Goal: Transaction & Acquisition: Obtain resource

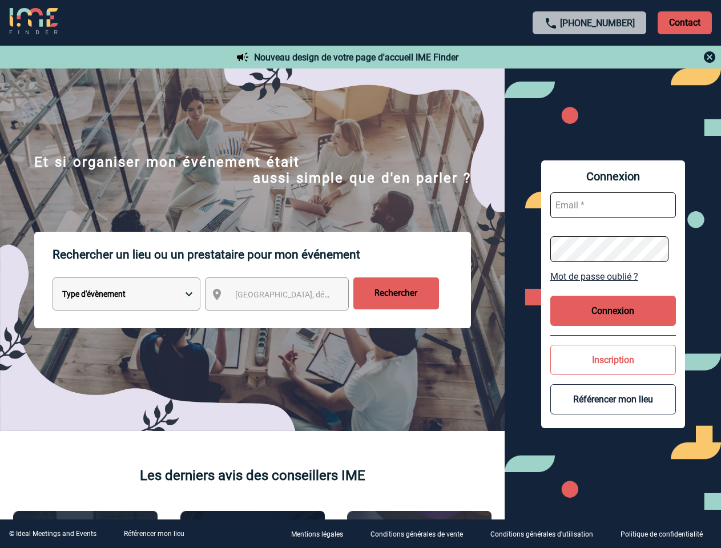
click at [360, 274] on p "Rechercher un lieu ou un prestataire pour mon événement" at bounding box center [261, 255] width 418 height 46
click at [684, 22] on p "Contact" at bounding box center [684, 22] width 54 height 23
click at [589, 57] on div at bounding box center [590, 57] width 254 height 14
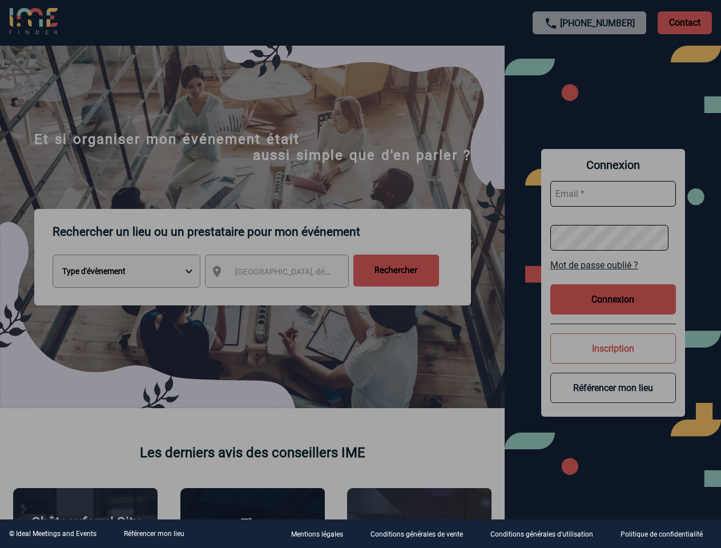
click at [287, 296] on div at bounding box center [360, 274] width 721 height 548
click at [613, 276] on div at bounding box center [360, 274] width 721 height 548
click at [613, 310] on div at bounding box center [360, 274] width 721 height 548
click at [613, 359] on div at bounding box center [360, 274] width 721 height 548
click at [613, 399] on div at bounding box center [360, 274] width 721 height 548
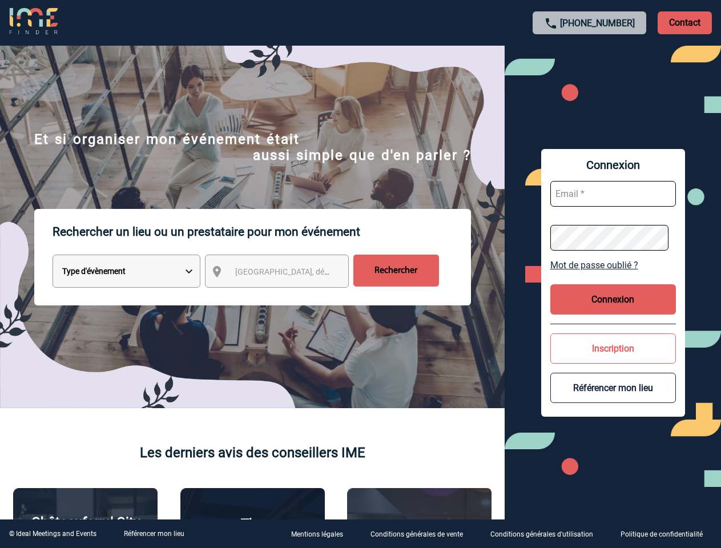
click at [153, 533] on link "Référencer mon lieu" at bounding box center [154, 533] width 60 height 8
